Goal: Connect with others: Connect with others

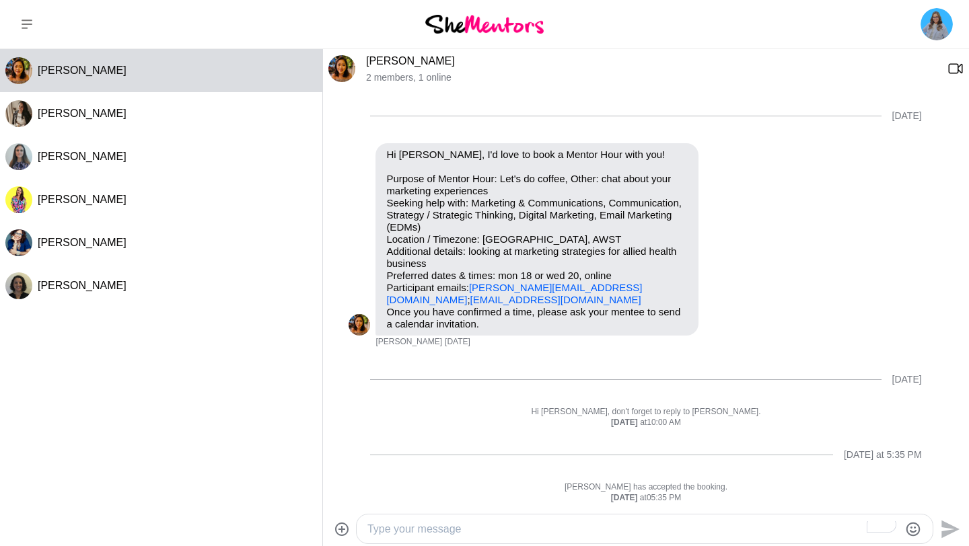
scroll to position [556, 0]
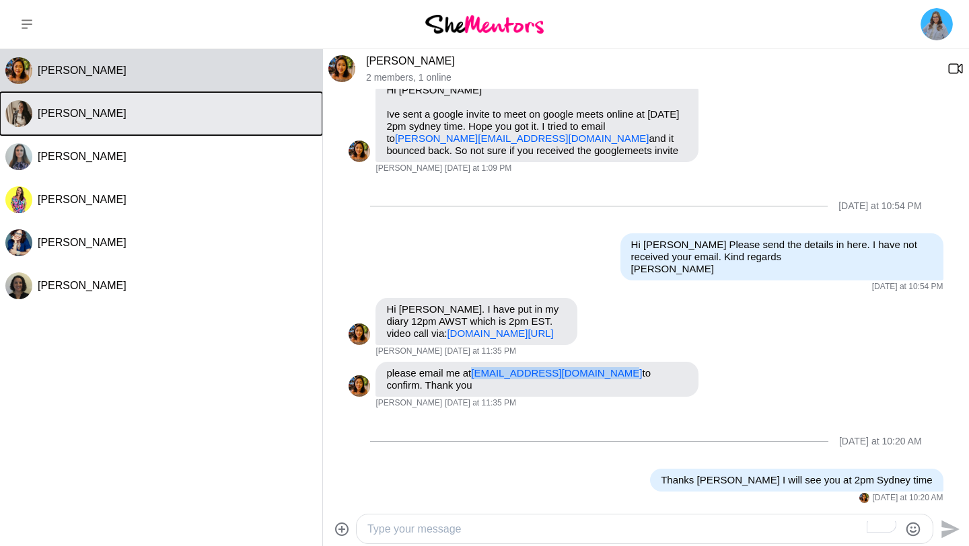
click at [157, 120] on div "[PERSON_NAME]" at bounding box center [177, 113] width 279 height 13
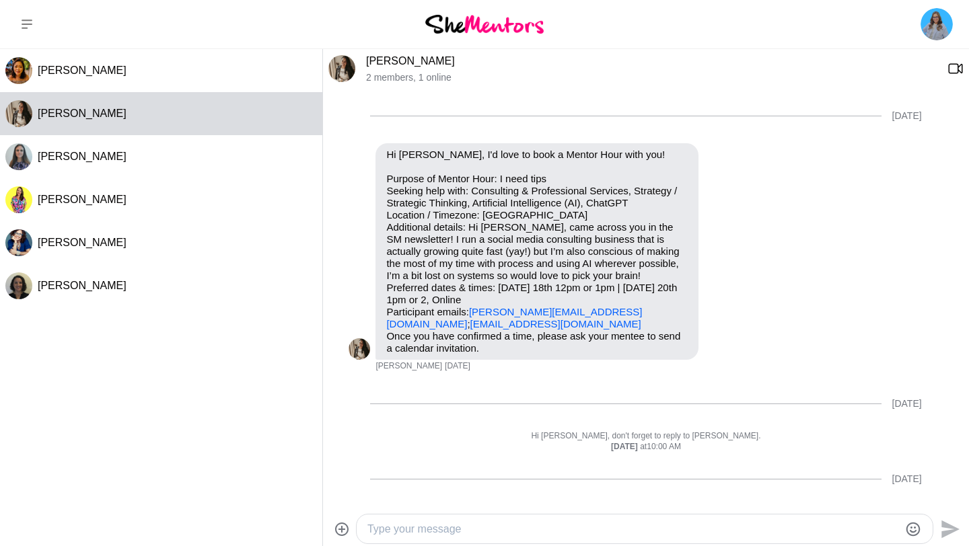
scroll to position [568, 0]
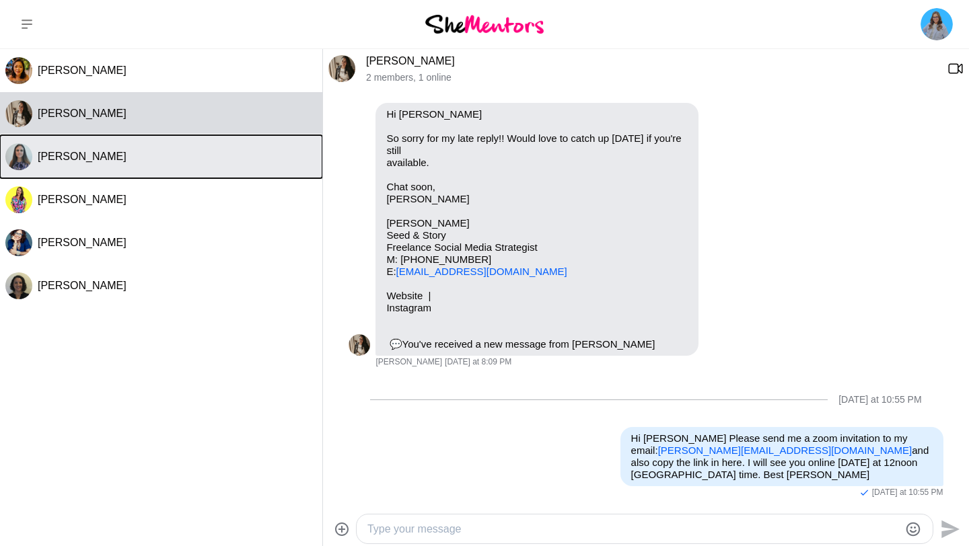
click at [116, 151] on div "[PERSON_NAME]" at bounding box center [177, 156] width 279 height 13
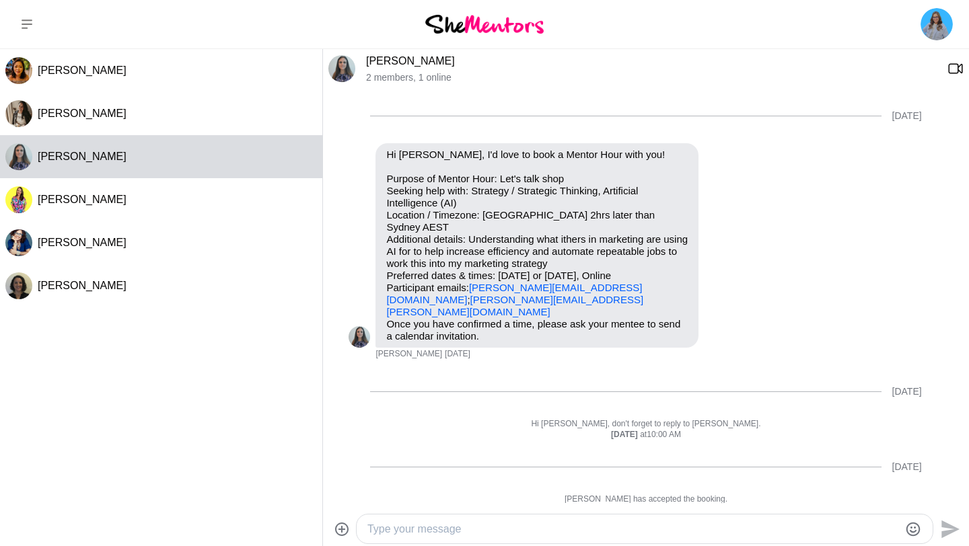
scroll to position [65, 0]
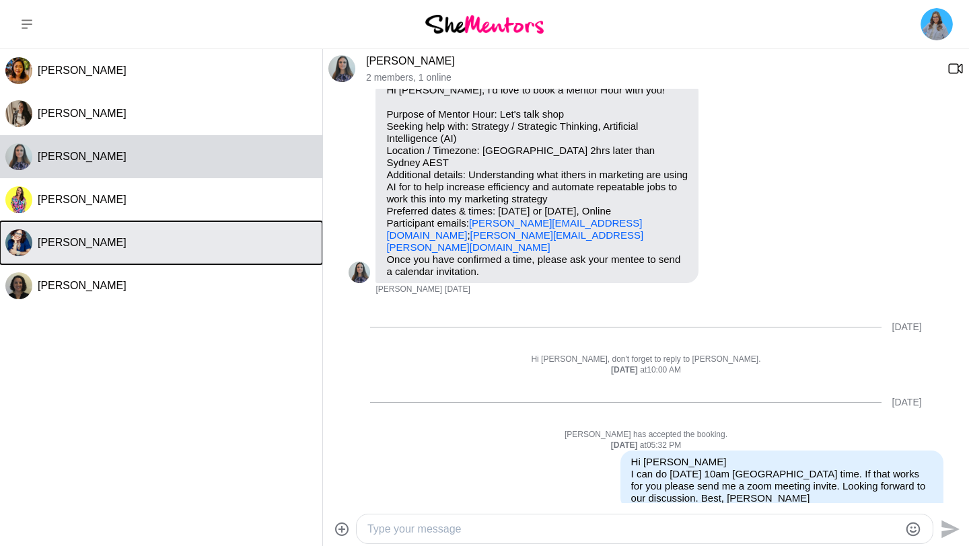
click at [177, 239] on div "[PERSON_NAME]" at bounding box center [177, 242] width 279 height 13
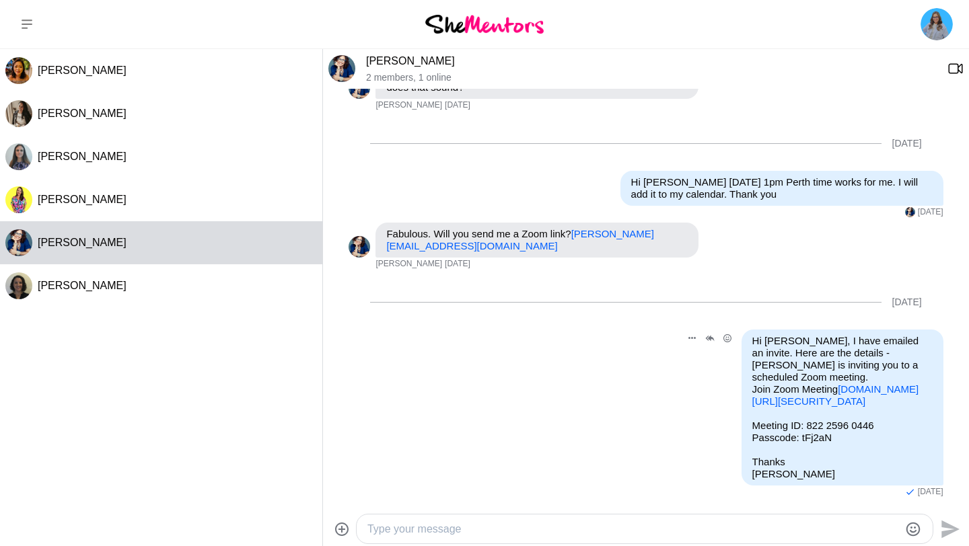
scroll to position [395, 0]
click at [342, 68] on img at bounding box center [341, 68] width 27 height 27
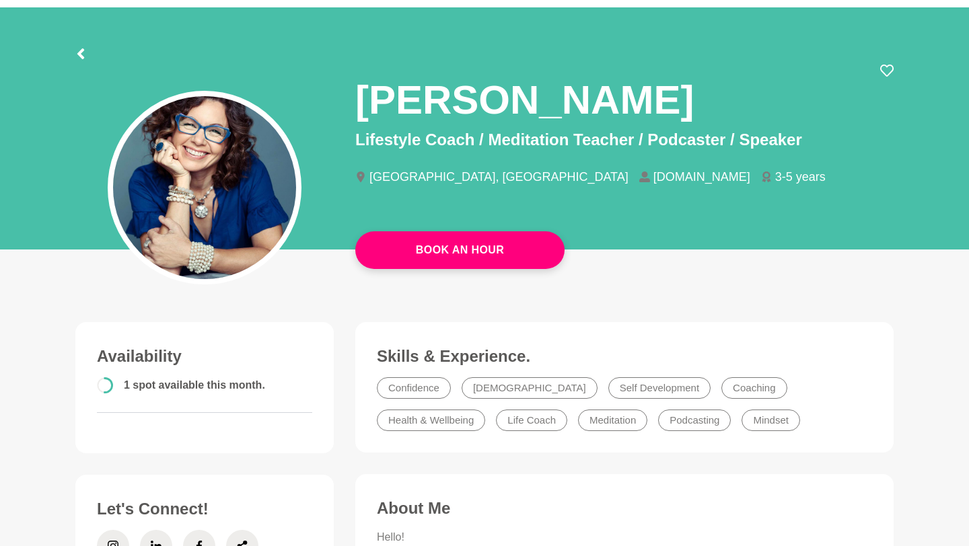
scroll to position [38, 0]
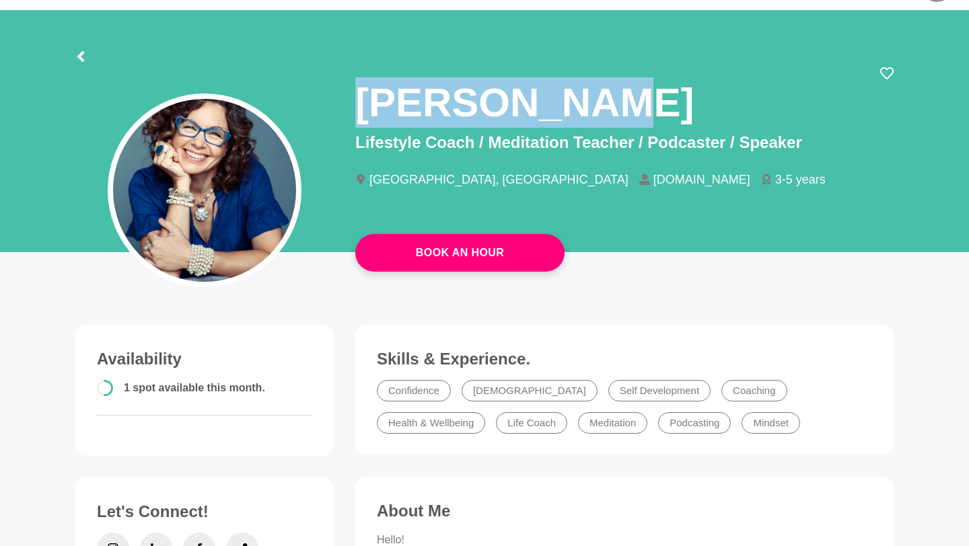
drag, startPoint x: 366, startPoint y: 92, endPoint x: 621, endPoint y: 110, distance: 255.5
click at [621, 110] on div "[PERSON_NAME]" at bounding box center [624, 99] width 538 height 64
copy h1 "[PERSON_NAME]"
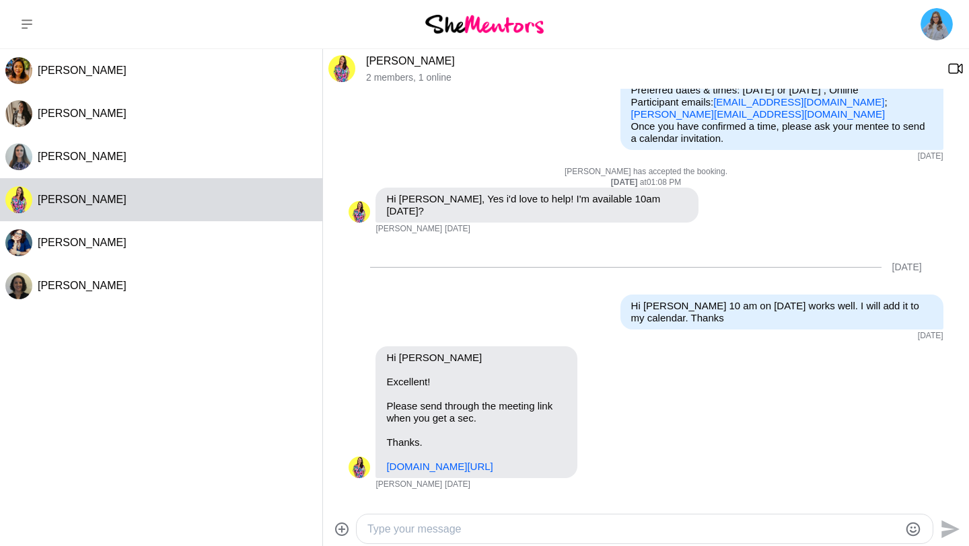
scroll to position [147, 0]
